Goal: Transaction & Acquisition: Download file/media

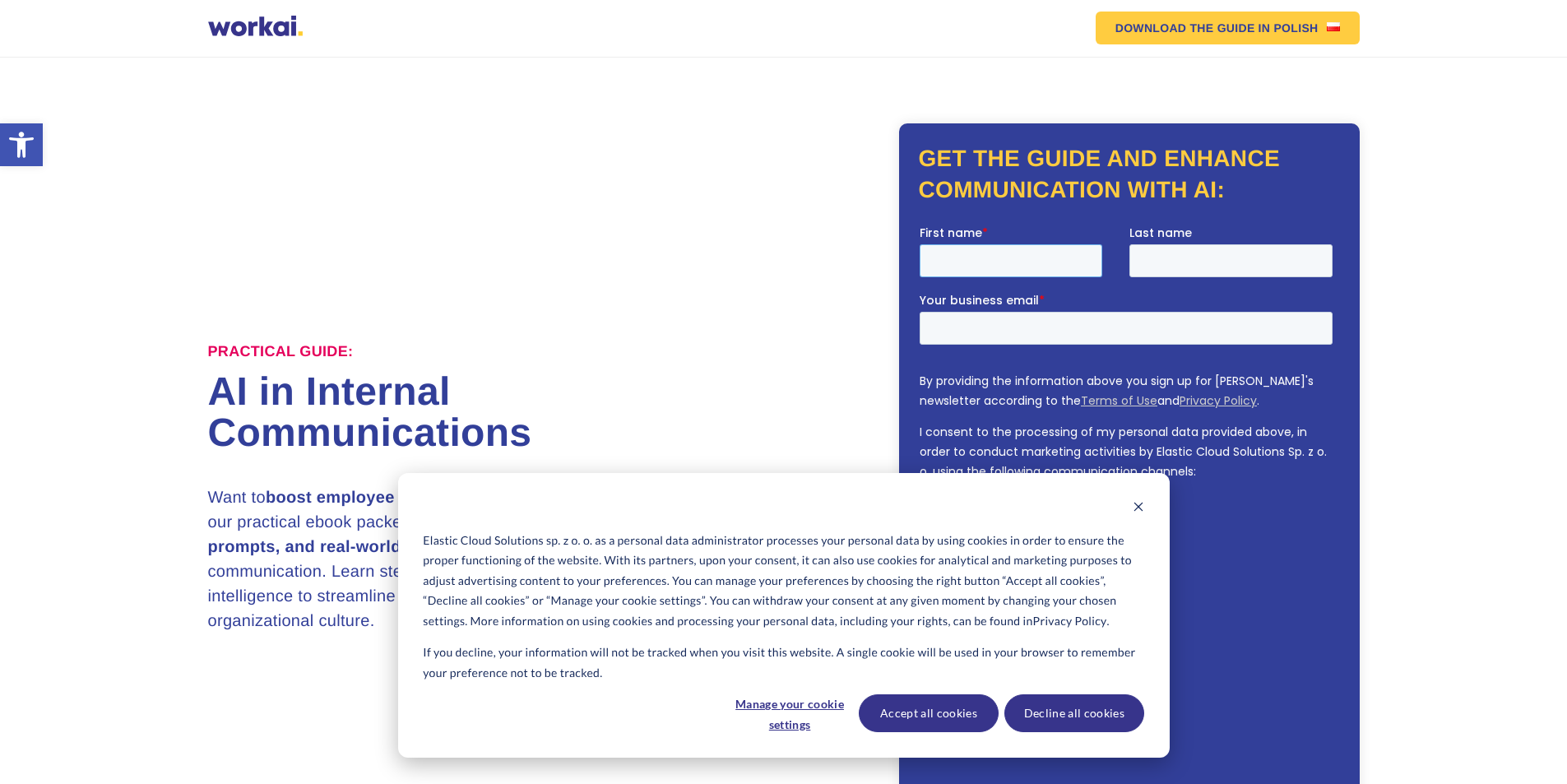
click at [977, 270] on input "First name *" at bounding box center [1011, 259] width 183 height 32
type input "uykuyki"
click at [1182, 255] on input "Last name" at bounding box center [1230, 259] width 203 height 32
type input "rfldgg"
click at [1137, 328] on input "Your business email *" at bounding box center [1126, 326] width 413 height 32
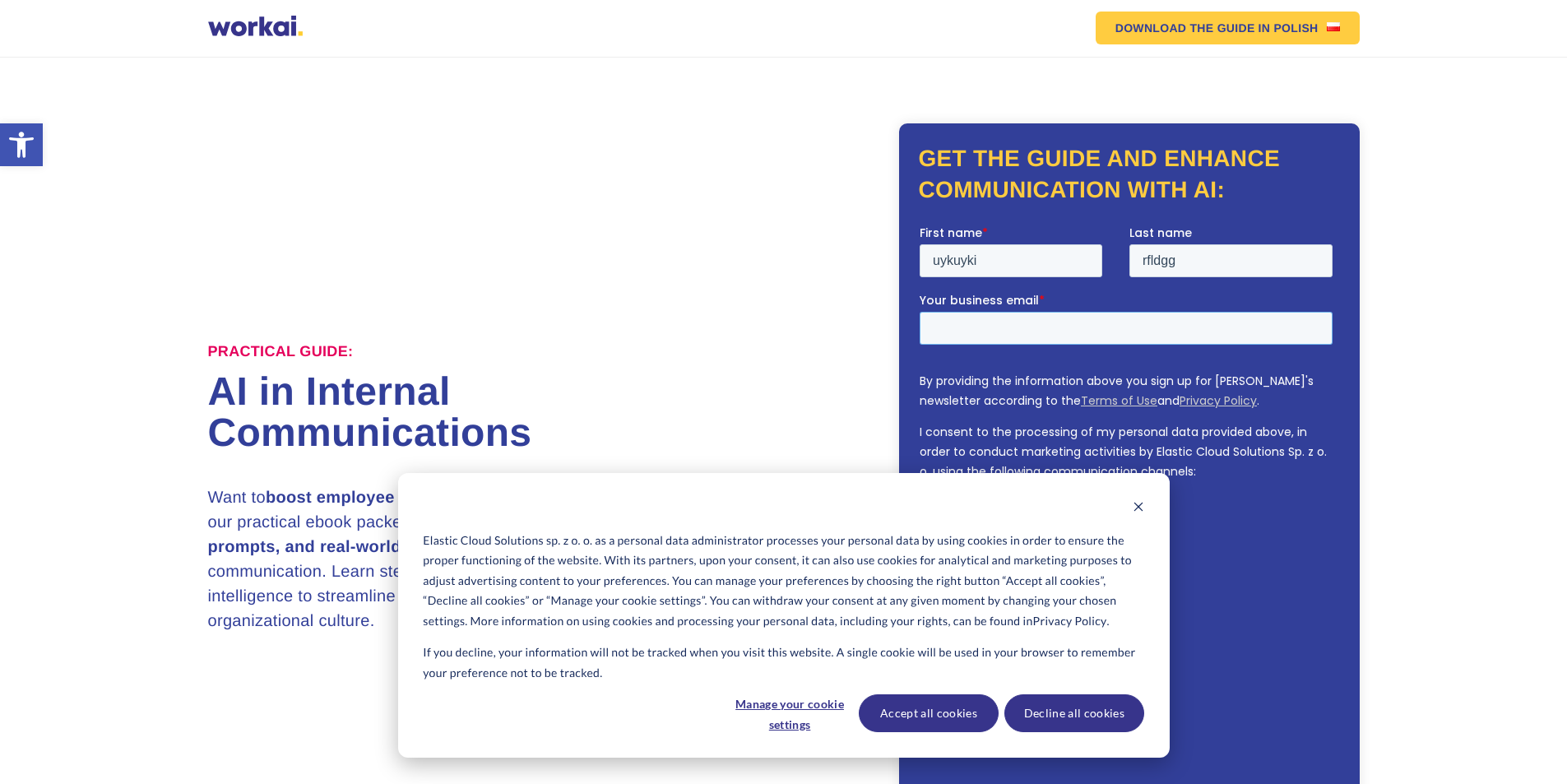
type input "[EMAIL_ADDRESS][DOMAIN_NAME]"
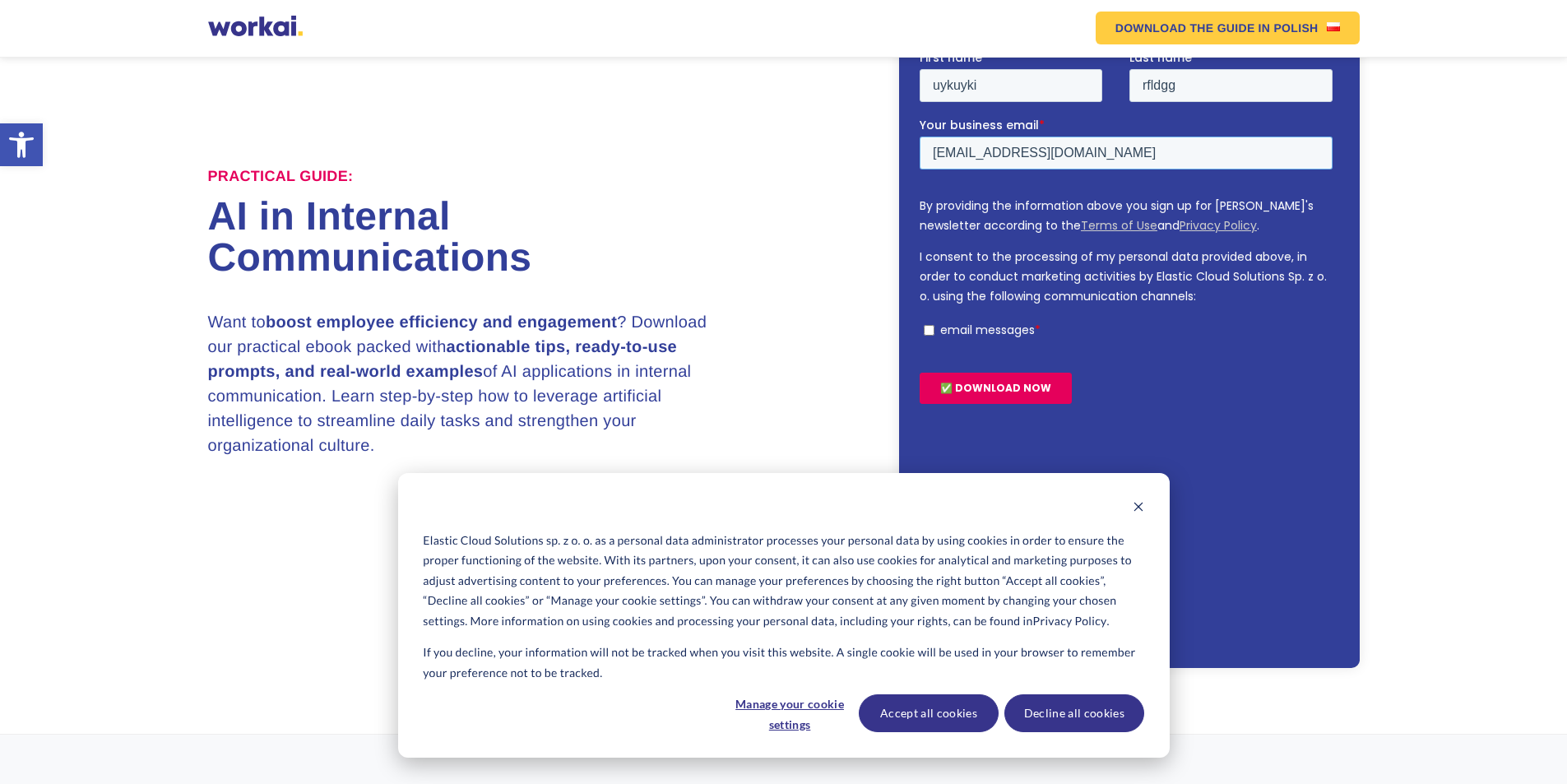
scroll to position [247, 0]
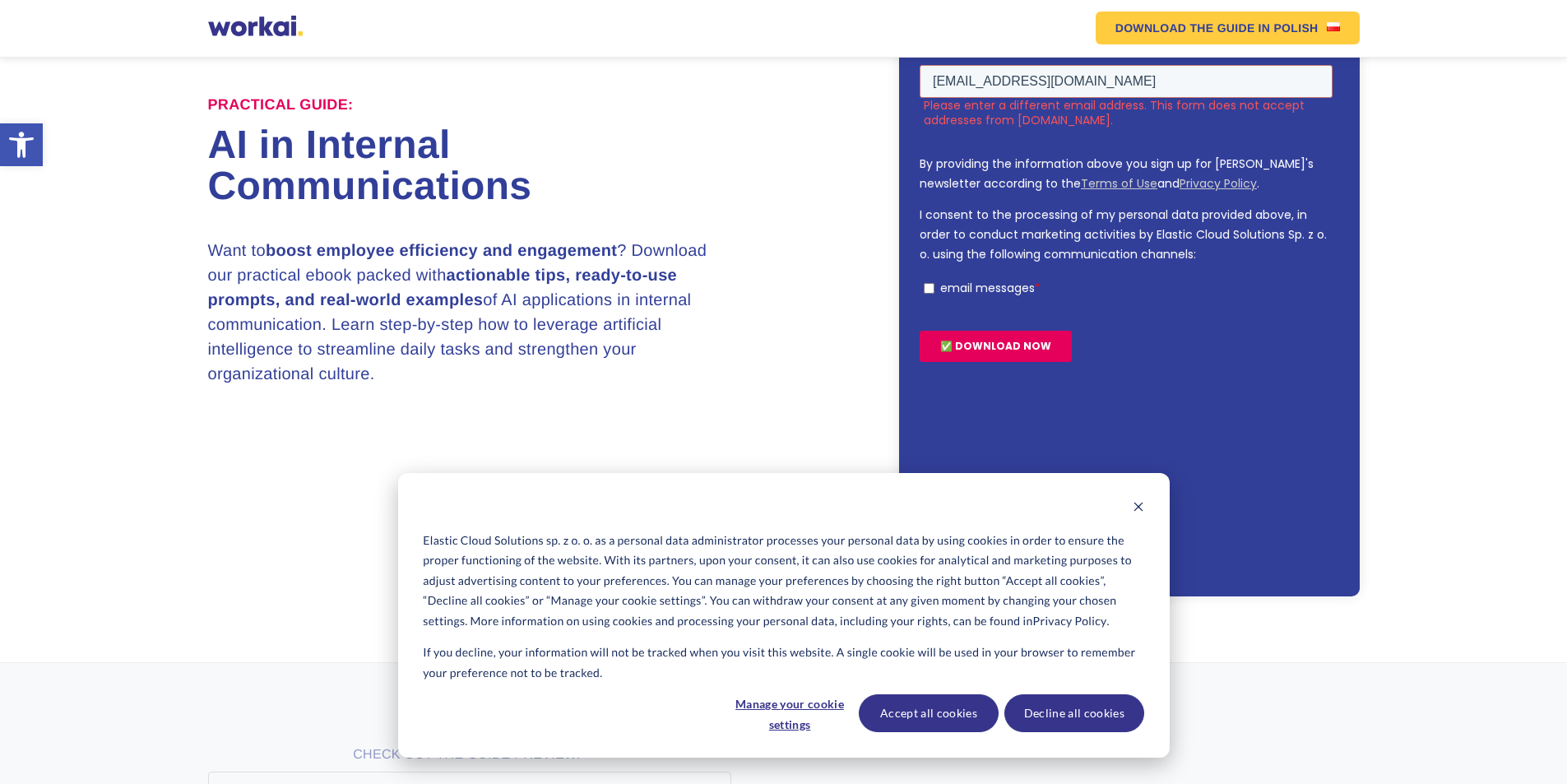
click at [980, 289] on p "email messages" at bounding box center [987, 288] width 94 height 17
click at [934, 289] on input "email messages *" at bounding box center [928, 288] width 11 height 11
checkbox input "true"
click at [975, 328] on div "✅ DOWNLOAD NOW" at bounding box center [1129, 346] width 420 height 59
click at [976, 350] on input "✅ DOWNLOAD NOW" at bounding box center [995, 346] width 152 height 31
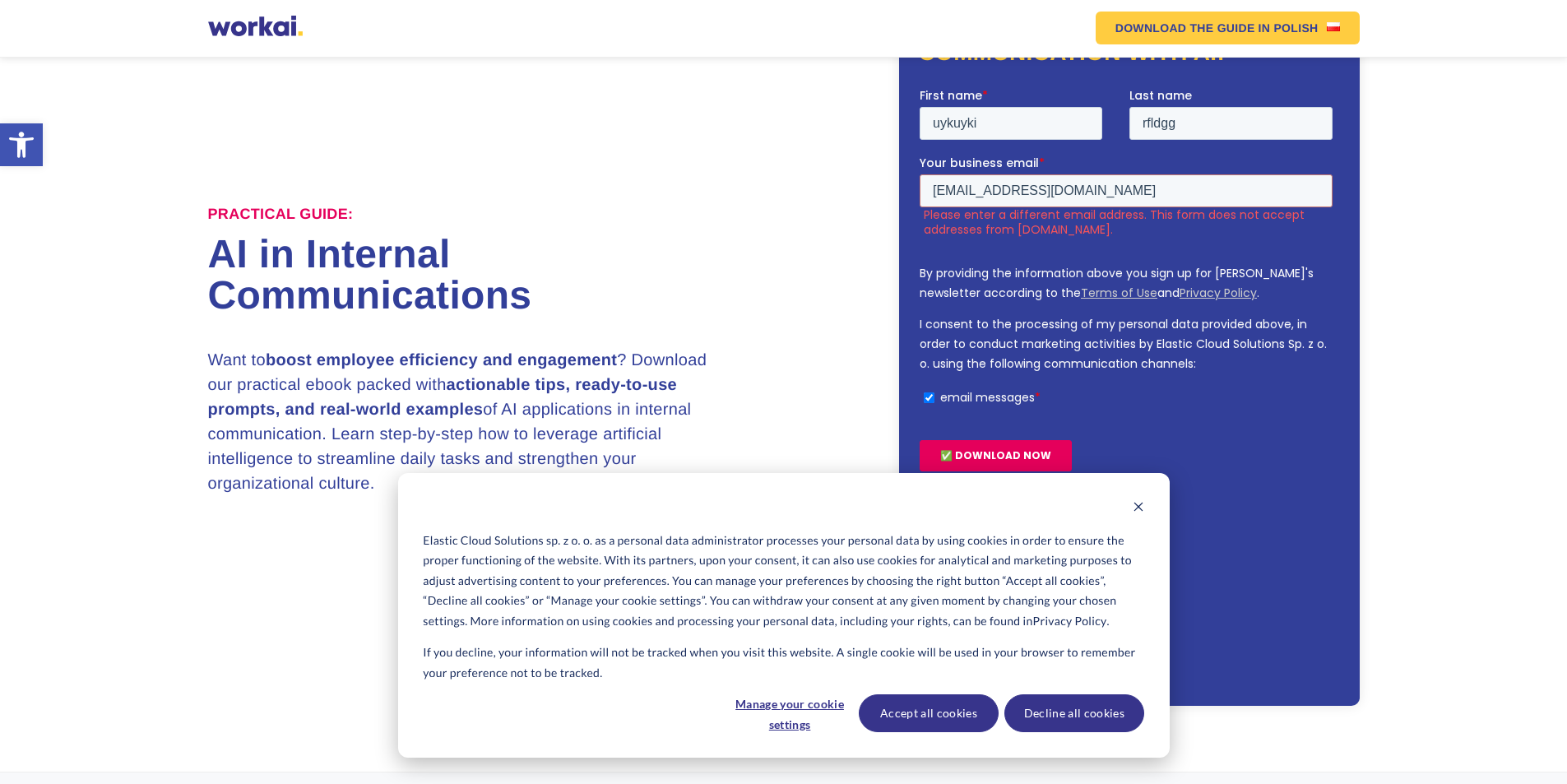
scroll to position [0, 0]
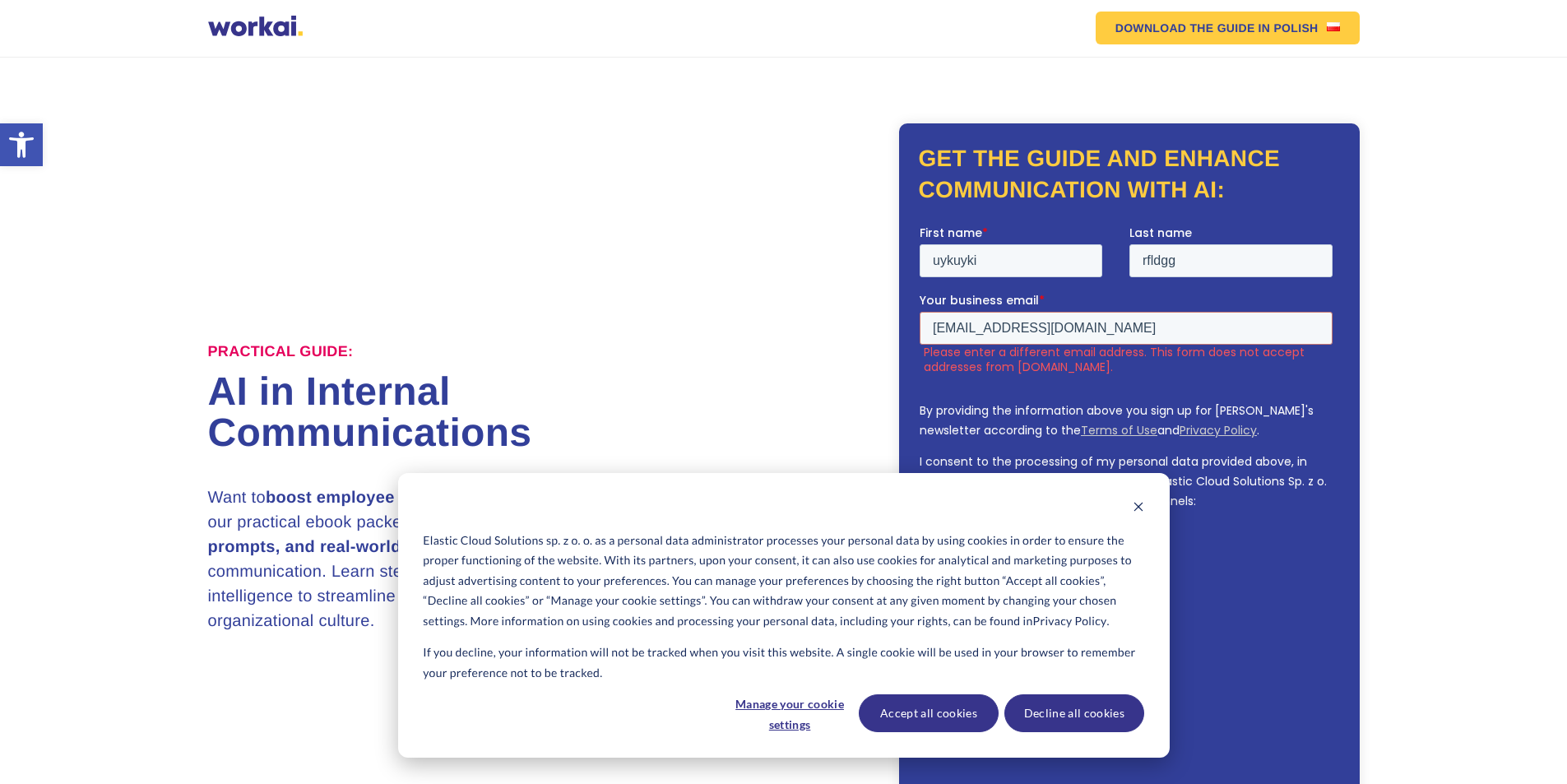
click at [1144, 502] on div "Elastic Cloud Solutions sp. z o. o. as a personal data administrator processes …" at bounding box center [784, 615] width 772 height 285
click at [1140, 507] on icon "Dismiss cookie banner" at bounding box center [1138, 507] width 12 height 12
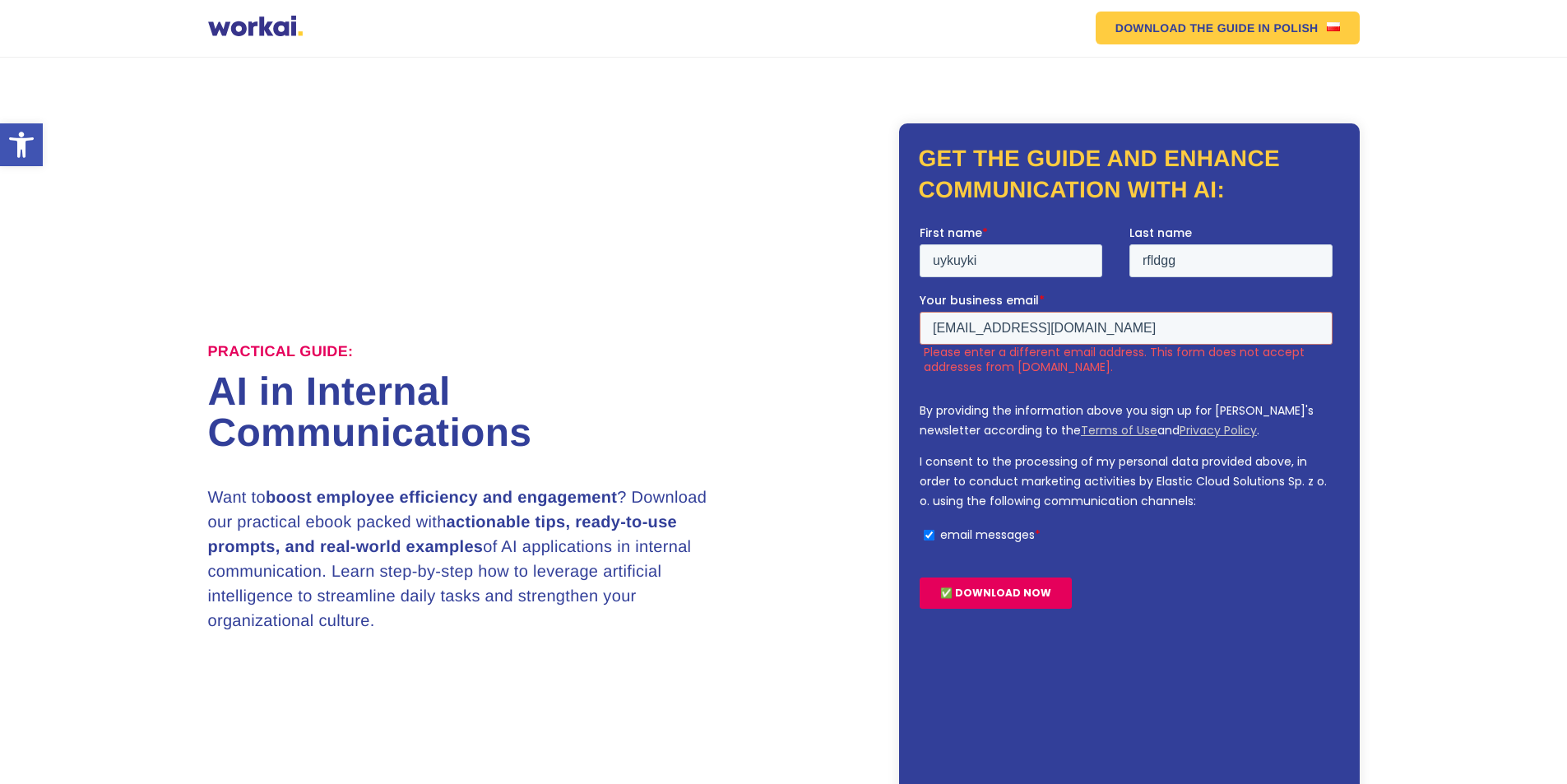
click at [985, 594] on input "✅ DOWNLOAD NOW" at bounding box center [995, 592] width 152 height 31
click at [987, 582] on input "✅ DOWNLOAD NOW" at bounding box center [995, 592] width 152 height 31
